Goal: Task Accomplishment & Management: Use online tool/utility

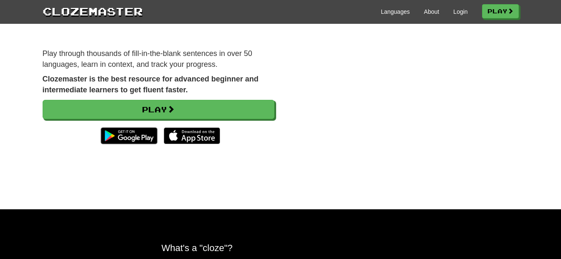
scroll to position [84, 0]
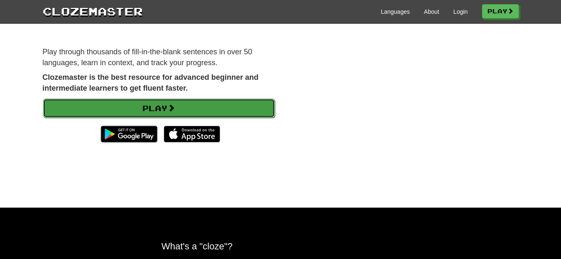
click at [225, 112] on link "Play" at bounding box center [159, 108] width 232 height 19
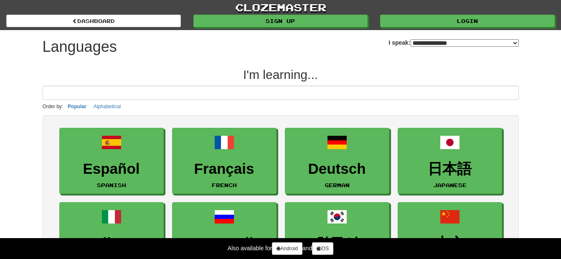
select select "*******"
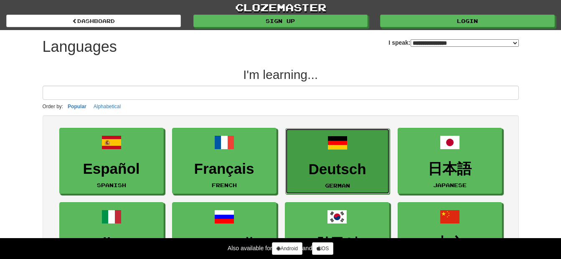
click at [347, 169] on h3 "Deutsch" at bounding box center [337, 169] width 95 height 16
